Goal: Information Seeking & Learning: Learn about a topic

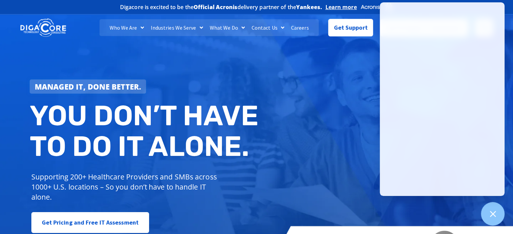
click at [259, 33] on link "Contact Us" at bounding box center [267, 27] width 39 height 17
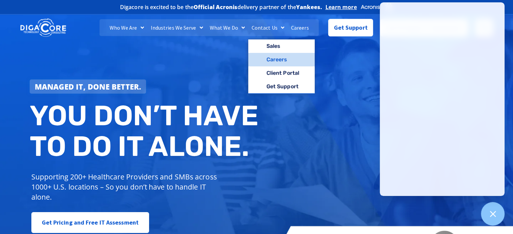
click at [280, 60] on link "Careers" at bounding box center [281, 59] width 66 height 13
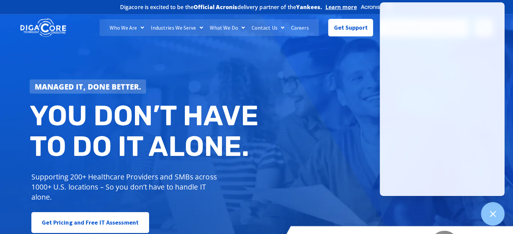
click at [302, 23] on link "Careers" at bounding box center [299, 27] width 25 height 17
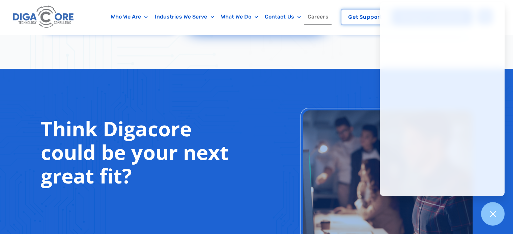
scroll to position [539, 0]
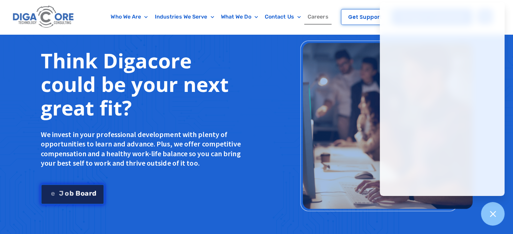
click at [90, 190] on span "r" at bounding box center [90, 193] width 3 height 7
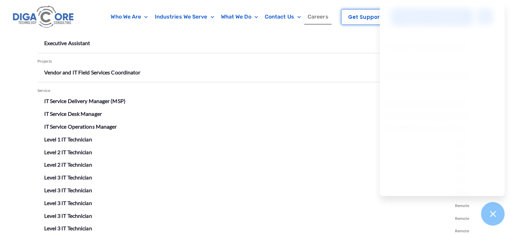
scroll to position [1280, 0]
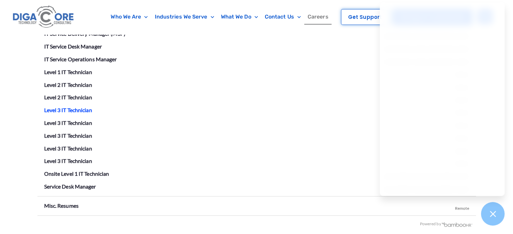
click at [76, 106] on link "Level 3 IT Technician" at bounding box center [68, 109] width 48 height 6
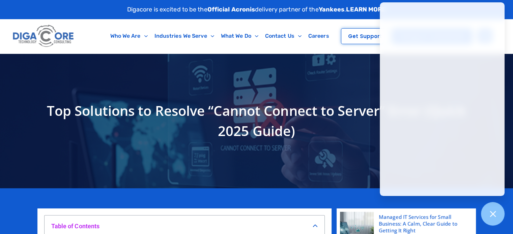
scroll to position [67, 0]
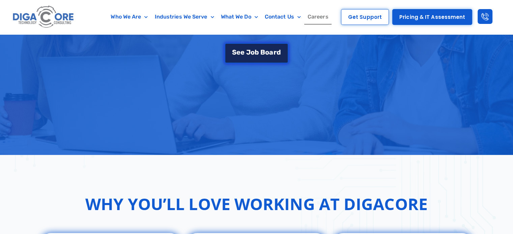
click at [260, 54] on span "B" at bounding box center [262, 52] width 5 height 7
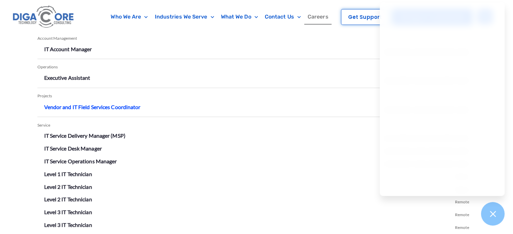
scroll to position [1179, 0]
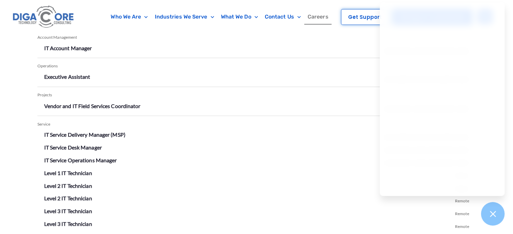
click at [131, 114] on ul "Vendor and IT Field Services Coordinator [GEOGRAPHIC_DATA], [GEOGRAPHIC_DATA]" at bounding box center [256, 108] width 438 height 16
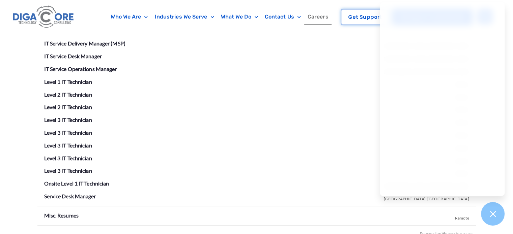
scroll to position [1280, 0]
